Goal: Information Seeking & Learning: Check status

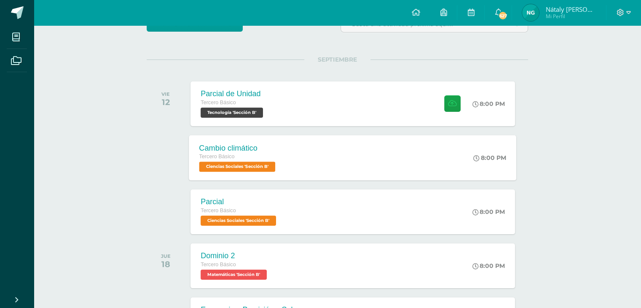
scroll to position [84, 0]
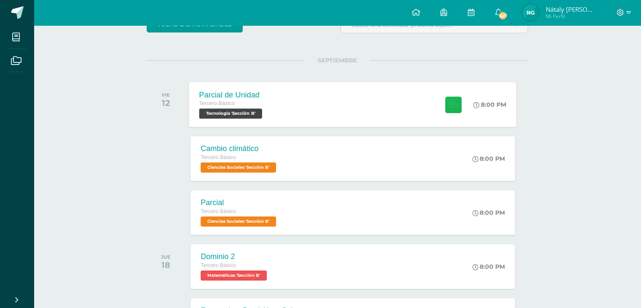
click at [450, 105] on icon at bounding box center [453, 104] width 9 height 7
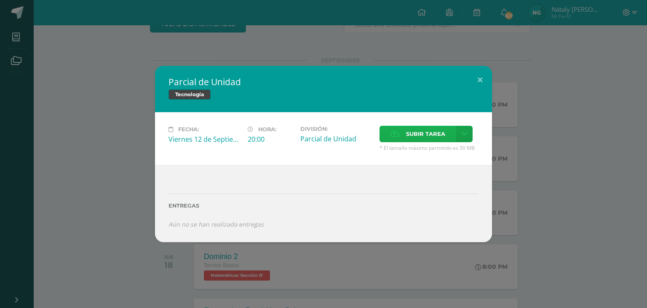
click at [418, 131] on span "Subir tarea" at bounding box center [425, 134] width 39 height 16
click at [0, 0] on input "Subir tarea" at bounding box center [0, 0] width 0 height 0
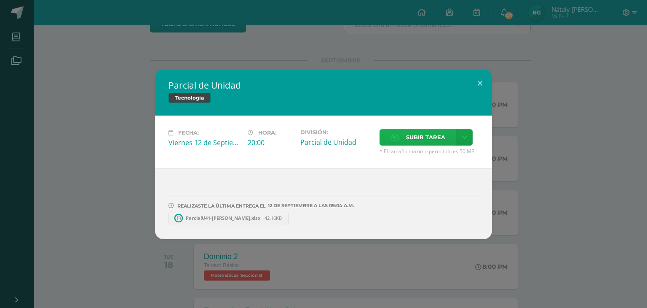
click at [415, 132] on span "Subir tarea" at bounding box center [425, 137] width 39 height 16
click at [0, 0] on input "Subir tarea" at bounding box center [0, 0] width 0 height 0
click at [484, 84] on button at bounding box center [480, 83] width 24 height 29
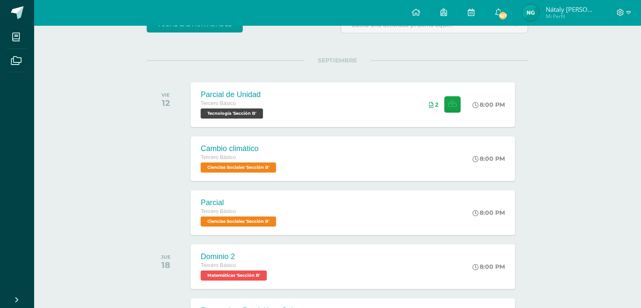
click at [471, 87] on div "8:00 PM" at bounding box center [493, 104] width 44 height 45
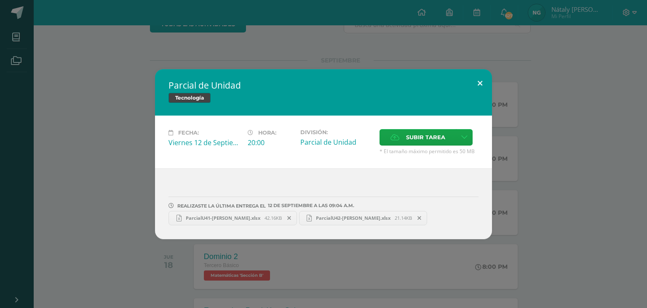
click at [475, 86] on button at bounding box center [480, 83] width 24 height 29
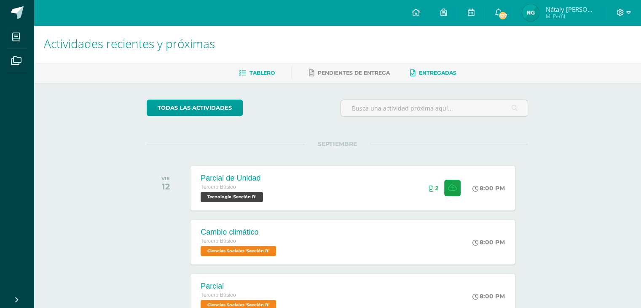
scroll to position [0, 0]
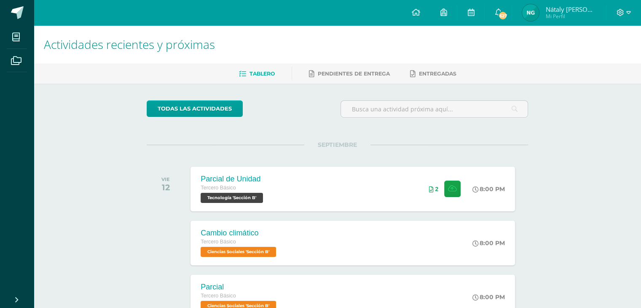
click at [539, 17] on img at bounding box center [530, 12] width 17 height 17
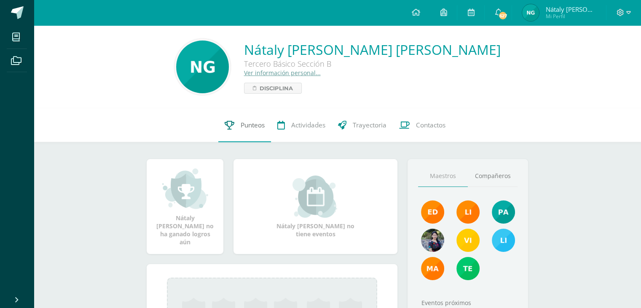
click at [250, 126] on span "Punteos" at bounding box center [253, 125] width 24 height 9
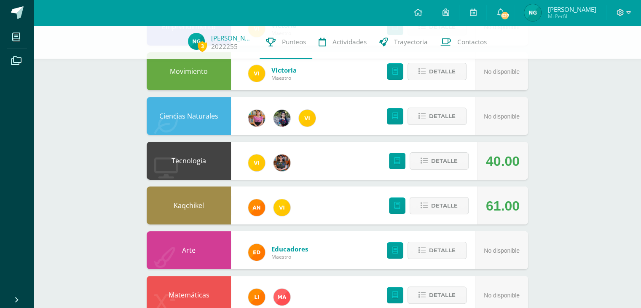
scroll to position [126, 0]
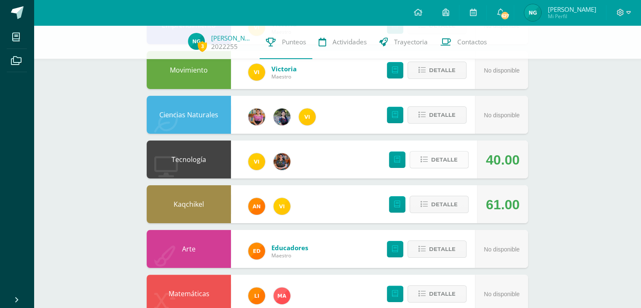
click at [421, 161] on icon at bounding box center [424, 159] width 7 height 7
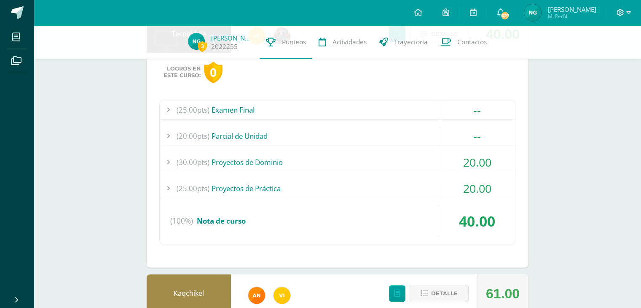
scroll to position [253, 0]
click at [384, 158] on div "(30.00pts) Proyectos de Dominio" at bounding box center [337, 161] width 355 height 19
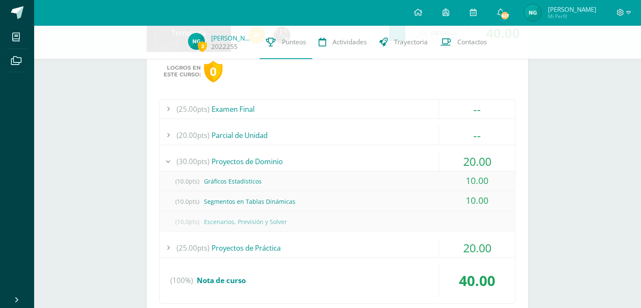
click at [384, 158] on div "(30.00pts) Proyectos de Dominio" at bounding box center [337, 161] width 355 height 19
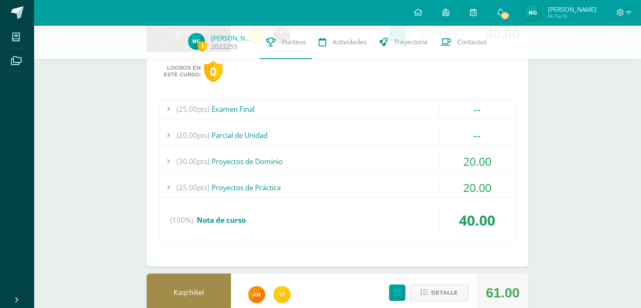
click at [383, 174] on div "(25.00pts) Examen Final -- (25.0pts) Examen Final" at bounding box center [337, 171] width 356 height 144
click at [382, 184] on div "(25.00pts) Proyectos de Práctica" at bounding box center [337, 187] width 355 height 19
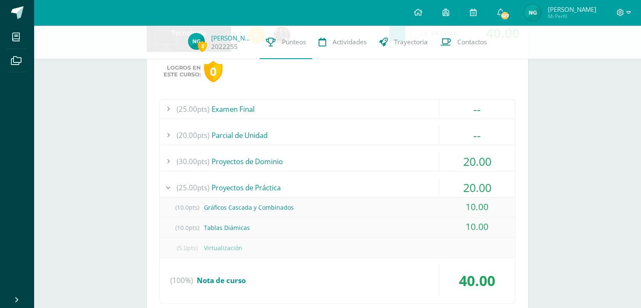
click at [382, 184] on div "(25.00pts) Proyectos de Práctica" at bounding box center [337, 187] width 355 height 19
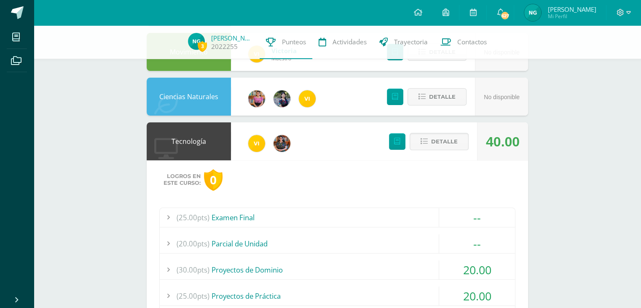
scroll to position [126, 0]
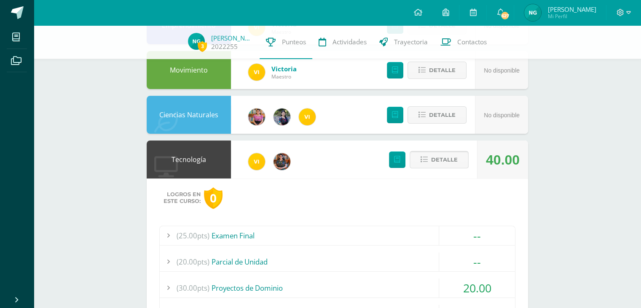
click at [455, 159] on span "Detalle" at bounding box center [444, 160] width 27 height 16
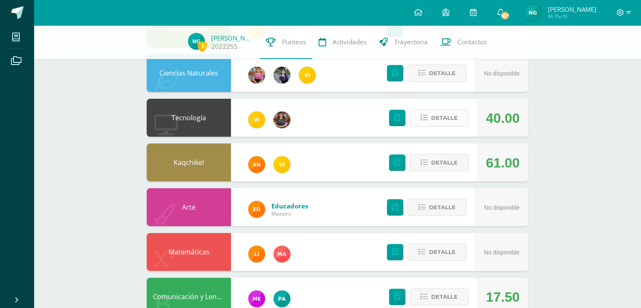
scroll to position [169, 0]
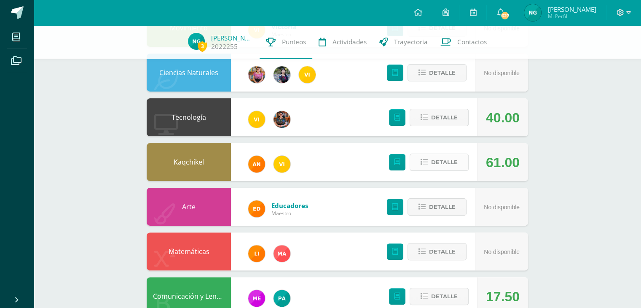
click at [430, 160] on button "Detalle" at bounding box center [439, 161] width 59 height 17
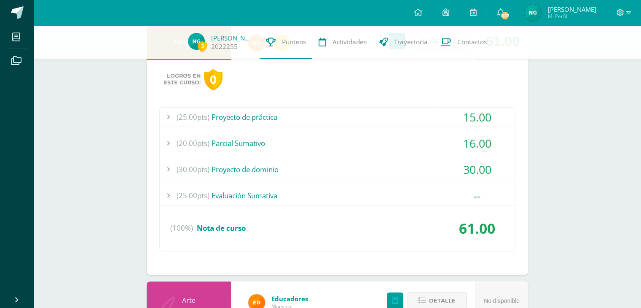
scroll to position [295, 0]
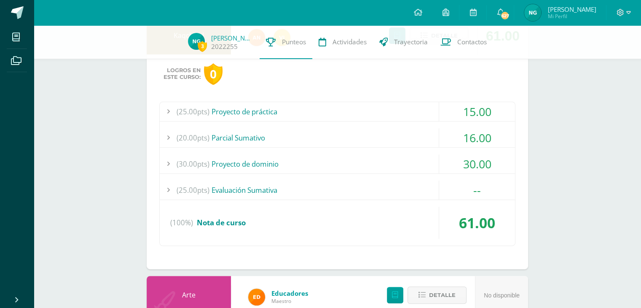
click at [379, 120] on div "(25.00pts) Proyecto de práctica" at bounding box center [337, 111] width 355 height 19
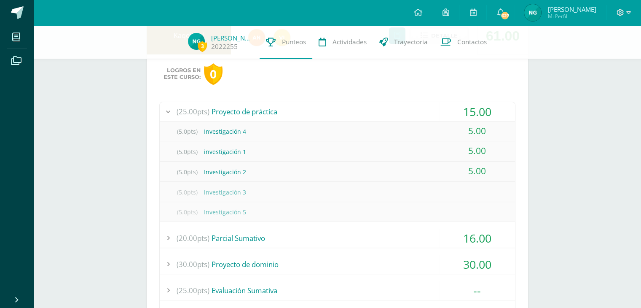
click at [368, 107] on div "(25.00pts) Proyecto de práctica" at bounding box center [337, 111] width 355 height 19
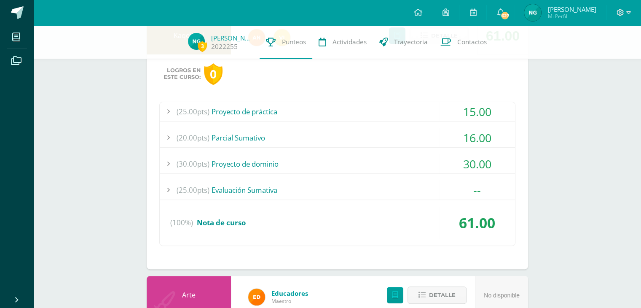
click at [368, 130] on div "(20.00pts) Parcial Sumativo" at bounding box center [337, 137] width 355 height 19
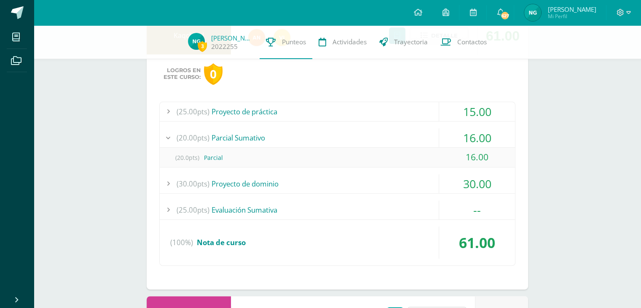
click at [368, 130] on div "(20.00pts) Parcial Sumativo" at bounding box center [337, 137] width 355 height 19
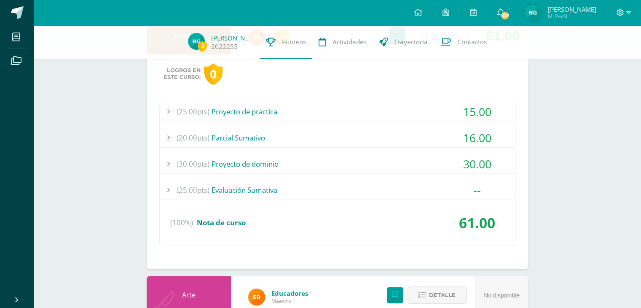
click at [366, 159] on div "(30.00pts) Proyecto de dominio" at bounding box center [337, 163] width 355 height 19
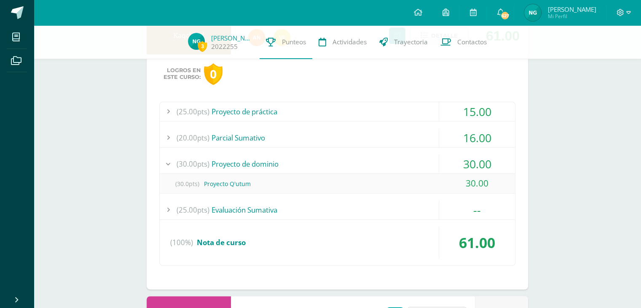
click at [365, 159] on div "(30.00pts) Proyecto de dominio" at bounding box center [337, 163] width 355 height 19
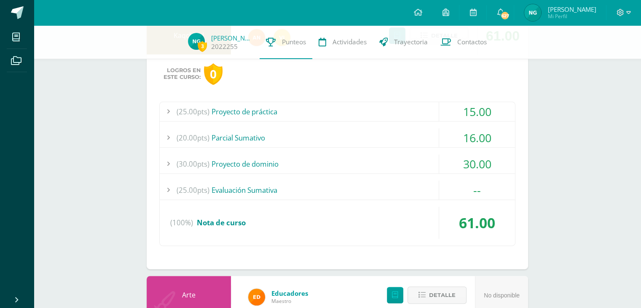
click at [367, 185] on div "(25.00pts) Evaluación Sumativa" at bounding box center [337, 189] width 355 height 19
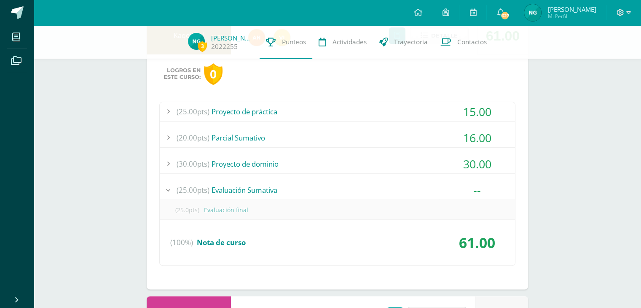
click at [366, 182] on div "(25.00pts) Evaluación Sumativa" at bounding box center [337, 189] width 355 height 19
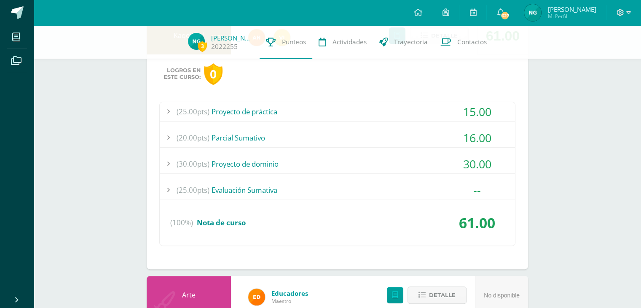
click at [366, 115] on div "(25.00pts) Proyecto de práctica" at bounding box center [337, 111] width 355 height 19
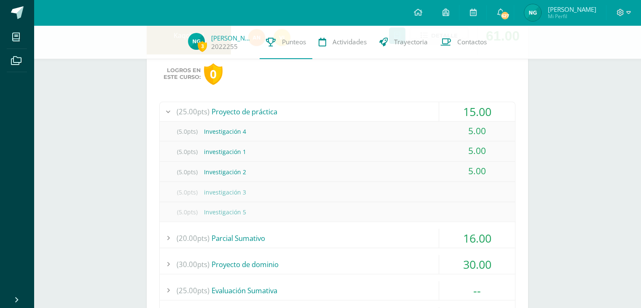
click at [366, 115] on div "(25.00pts) Proyecto de práctica" at bounding box center [337, 111] width 355 height 19
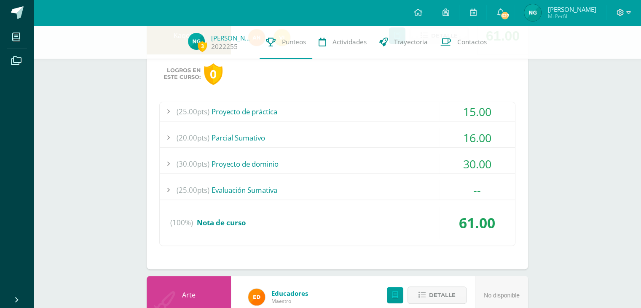
click at [569, 119] on div "3 Nátaly Guarcax 2022255 Punteos Actividades Trayectoria Contactos Pendiente Un…" at bounding box center [337, 119] width 607 height 779
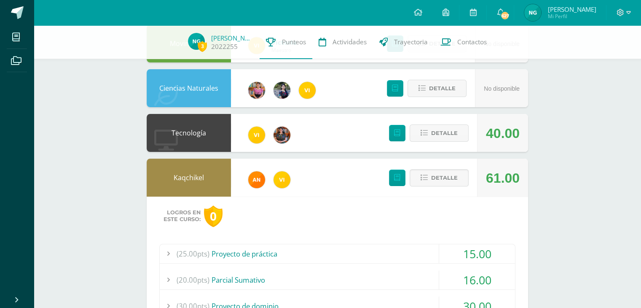
scroll to position [126, 0]
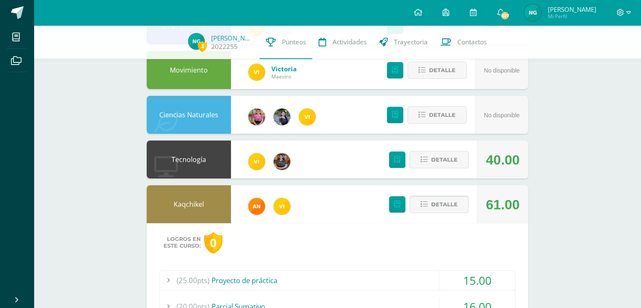
click at [439, 207] on span "Detalle" at bounding box center [444, 204] width 27 height 16
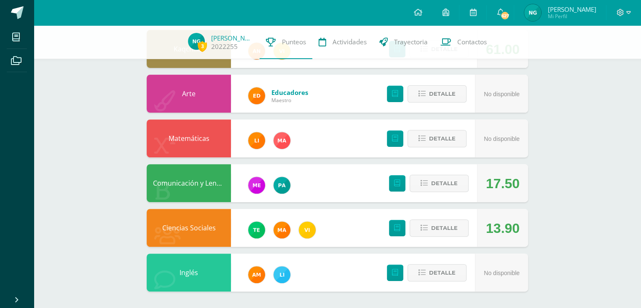
scroll to position [282, 0]
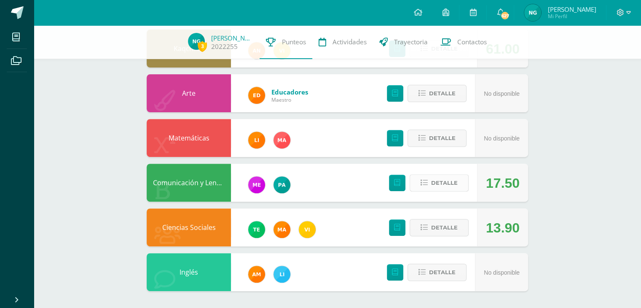
click at [450, 182] on span "Detalle" at bounding box center [444, 183] width 27 height 16
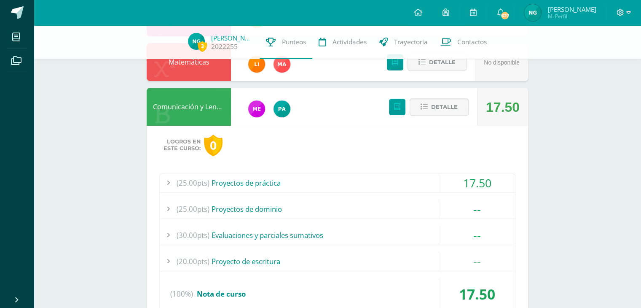
scroll to position [366, 0]
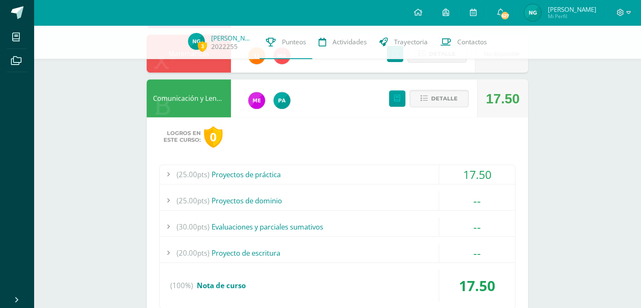
click at [386, 173] on div "(25.00pts) Proyectos de práctica" at bounding box center [337, 174] width 355 height 19
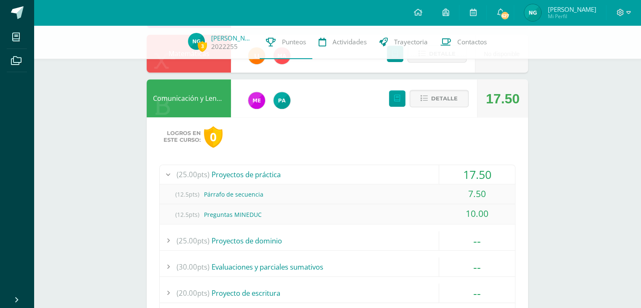
click at [383, 176] on div "(25.00pts) Proyectos de práctica" at bounding box center [337, 174] width 355 height 19
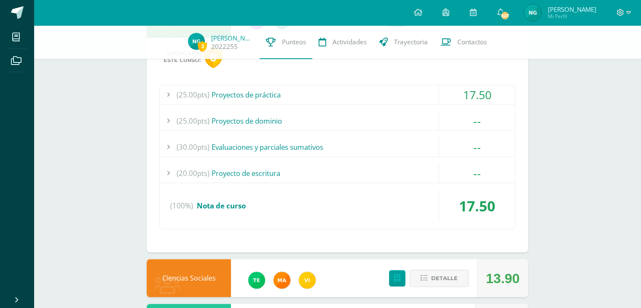
scroll to position [451, 0]
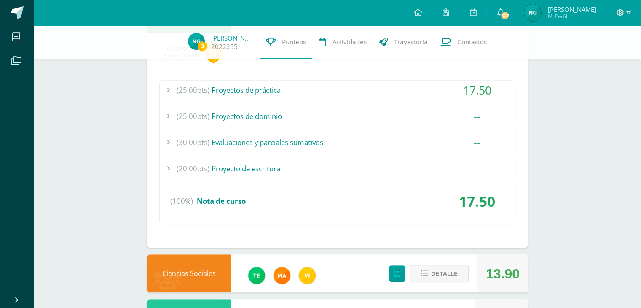
click at [384, 118] on div "(25.00pts) Proyectos de dominio" at bounding box center [337, 116] width 355 height 19
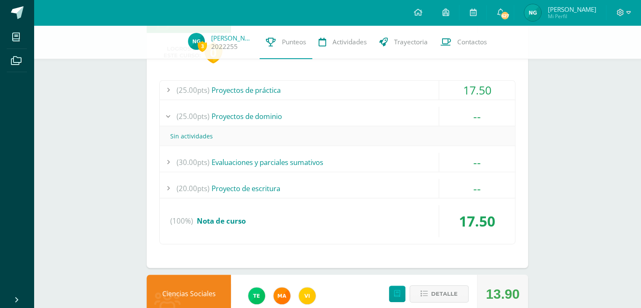
click at [384, 118] on div "(25.00pts) Proyectos de dominio" at bounding box center [337, 116] width 355 height 19
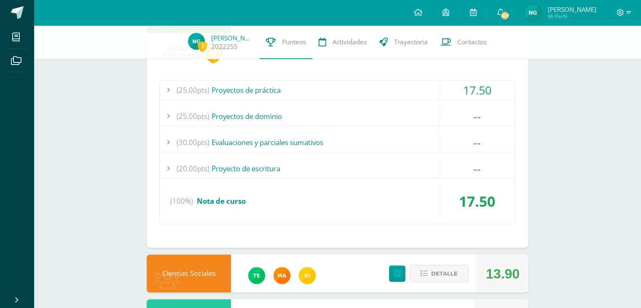
click at [374, 138] on div "(30.00pts) Evaluaciones y parciales sumativos" at bounding box center [337, 142] width 355 height 19
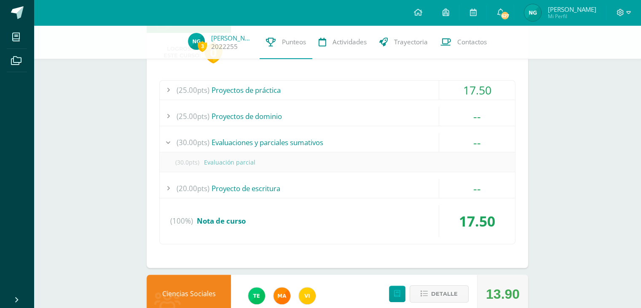
click at [373, 141] on div "(30.00pts) Evaluaciones y parciales sumativos" at bounding box center [337, 142] width 355 height 19
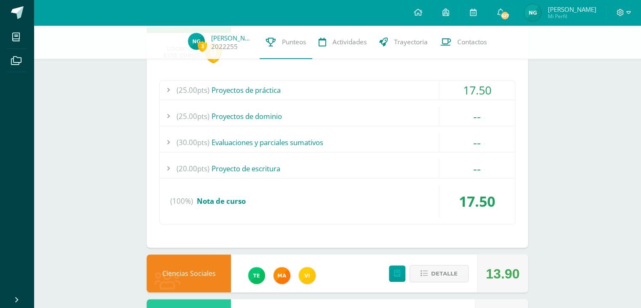
click at [362, 167] on div "(20.00pts) Proyecto de escritura" at bounding box center [337, 168] width 355 height 19
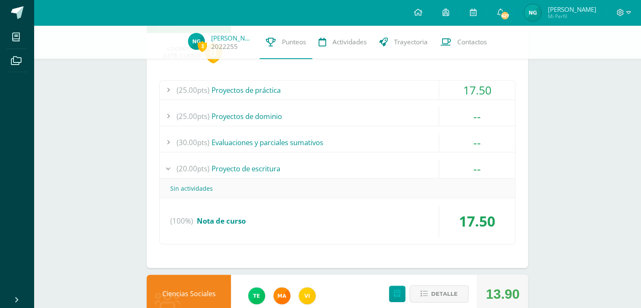
click at [362, 166] on div "(20.00pts) Proyecto de escritura" at bounding box center [337, 168] width 355 height 19
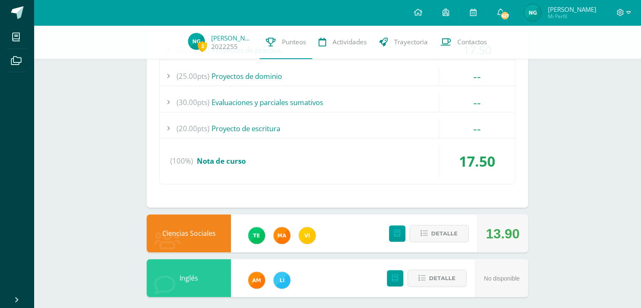
scroll to position [496, 0]
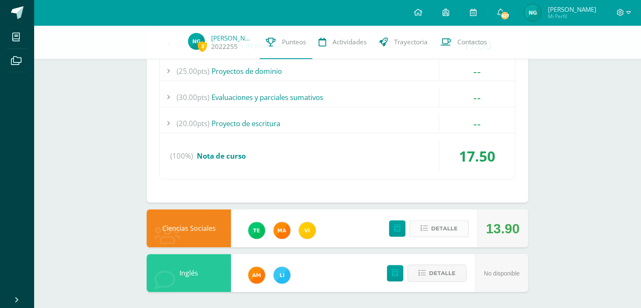
click at [438, 228] on span "Detalle" at bounding box center [444, 228] width 27 height 16
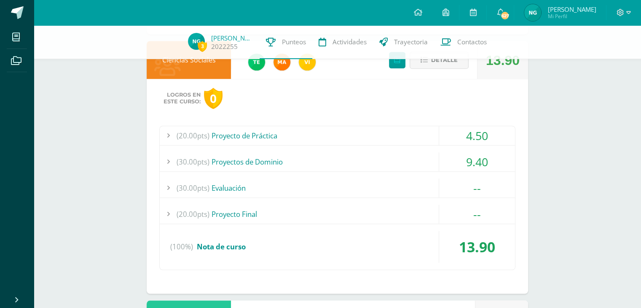
scroll to position [664, 0]
click at [367, 134] on div "(20.00pts) Proyecto de Práctica" at bounding box center [337, 135] width 355 height 19
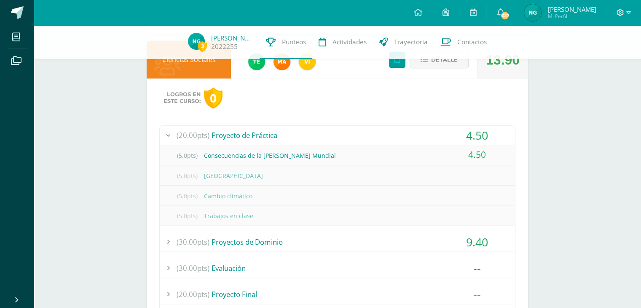
click at [367, 134] on div "(20.00pts) Proyecto de Práctica" at bounding box center [337, 135] width 355 height 19
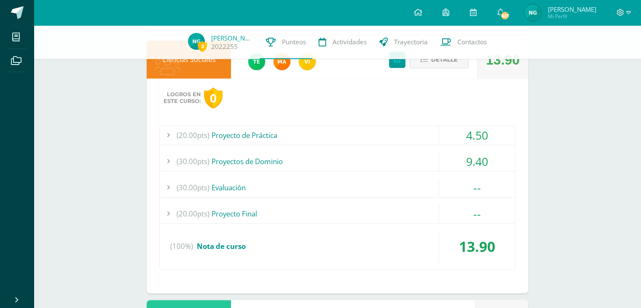
click at [367, 134] on div "(20.00pts) Proyecto de Práctica" at bounding box center [337, 135] width 355 height 19
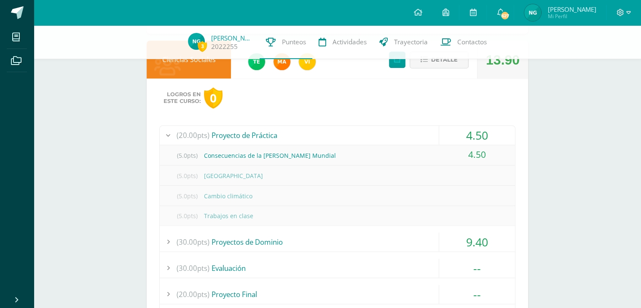
click at [367, 134] on div "(20.00pts) Proyecto de Práctica" at bounding box center [337, 135] width 355 height 19
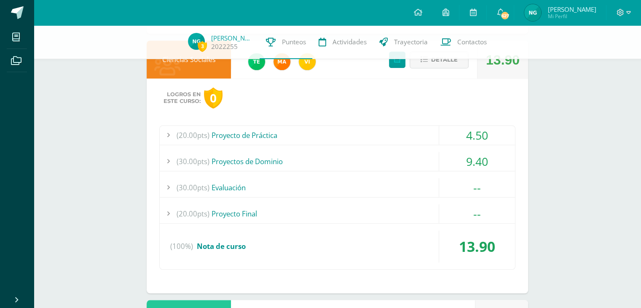
click at [369, 182] on div "(30.00pts) Evaluación" at bounding box center [337, 187] width 355 height 19
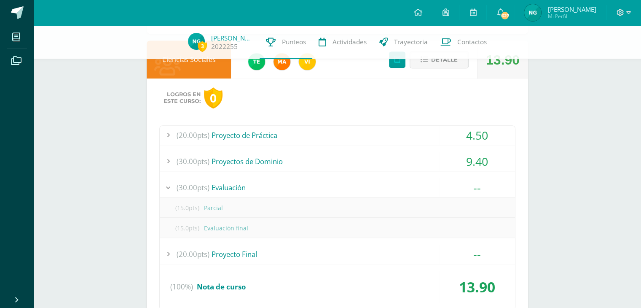
click at [365, 161] on div "(30.00pts) Proyectos de Dominio" at bounding box center [337, 161] width 355 height 19
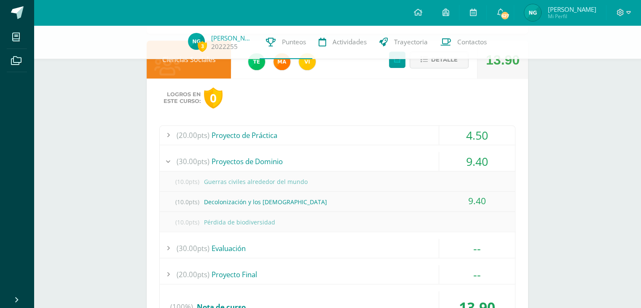
click at [365, 161] on div "(30.00pts) Proyectos de Dominio" at bounding box center [337, 161] width 355 height 19
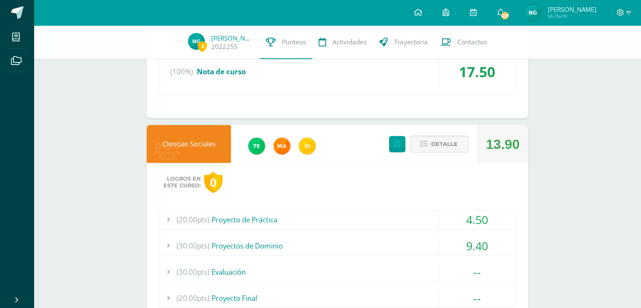
click at [436, 138] on span "Detalle" at bounding box center [444, 144] width 27 height 16
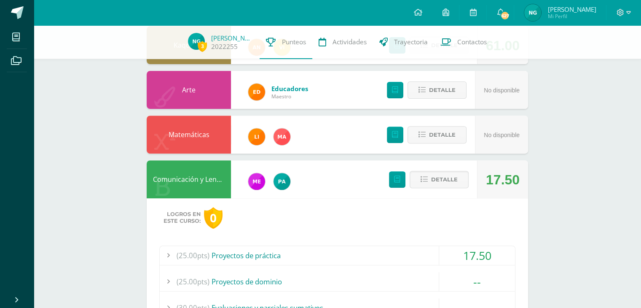
scroll to position [285, 0]
click at [449, 178] on span "Detalle" at bounding box center [444, 180] width 27 height 16
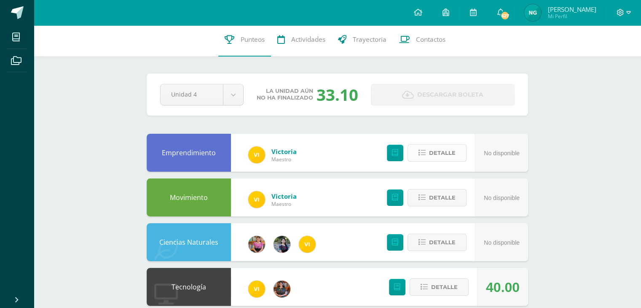
scroll to position [0, 0]
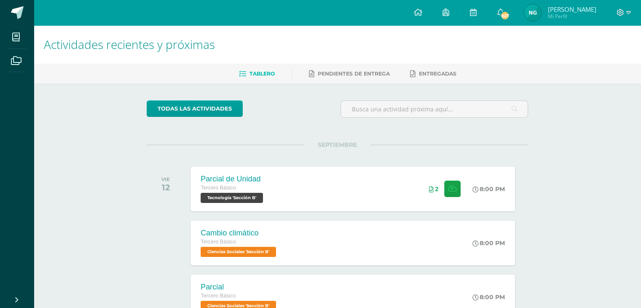
click at [631, 15] on div at bounding box center [623, 12] width 35 height 25
click at [626, 12] on icon at bounding box center [628, 13] width 5 height 8
click at [599, 59] on span "Cerrar sesión" at bounding box center [602, 58] width 38 height 8
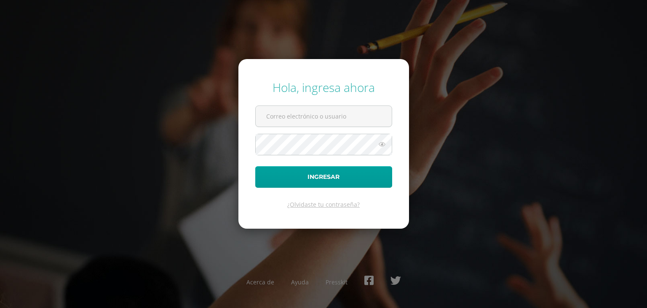
click at [479, 77] on div "Hola, ingresa ahora Ingresar ¿Olvidaste tu contraseña? Acerca de Ayuda Presskit" at bounding box center [324, 153] width 544 height 163
